Goal: Task Accomplishment & Management: Use online tool/utility

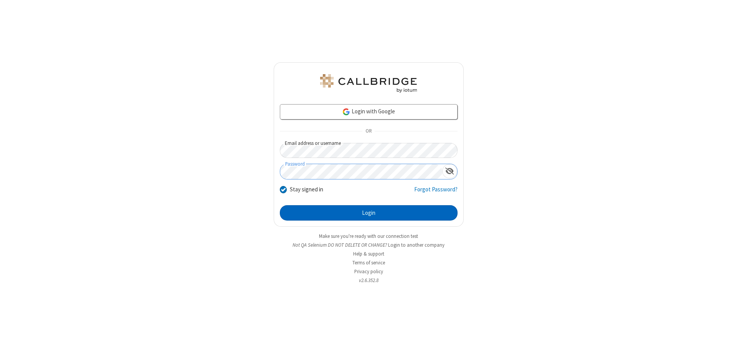
click at [369, 213] on button "Login" at bounding box center [369, 212] width 178 height 15
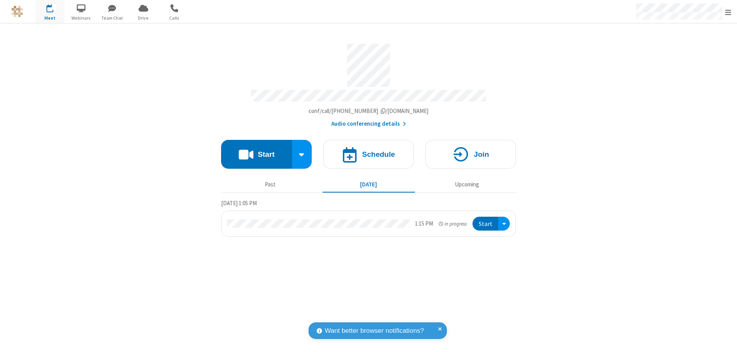
click at [256, 151] on button "Start" at bounding box center [256, 154] width 71 height 29
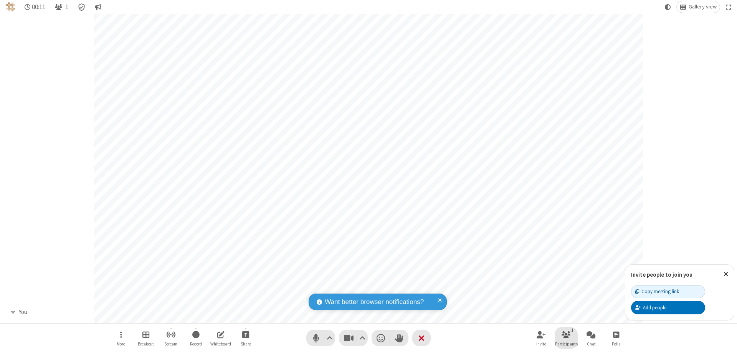
click at [566, 343] on span "Participants" at bounding box center [566, 343] width 23 height 5
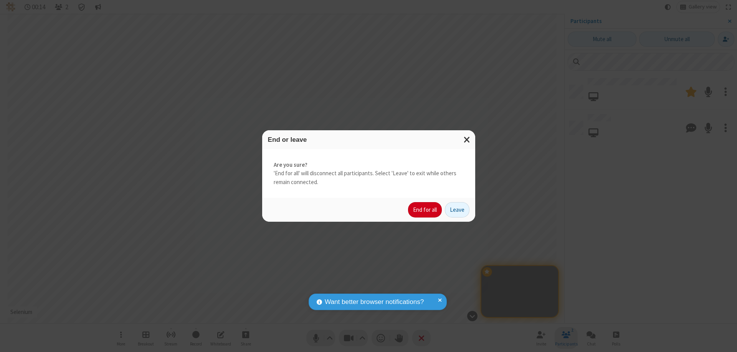
click at [425, 210] on button "End for all" at bounding box center [425, 209] width 34 height 15
